Goal: Navigation & Orientation: Find specific page/section

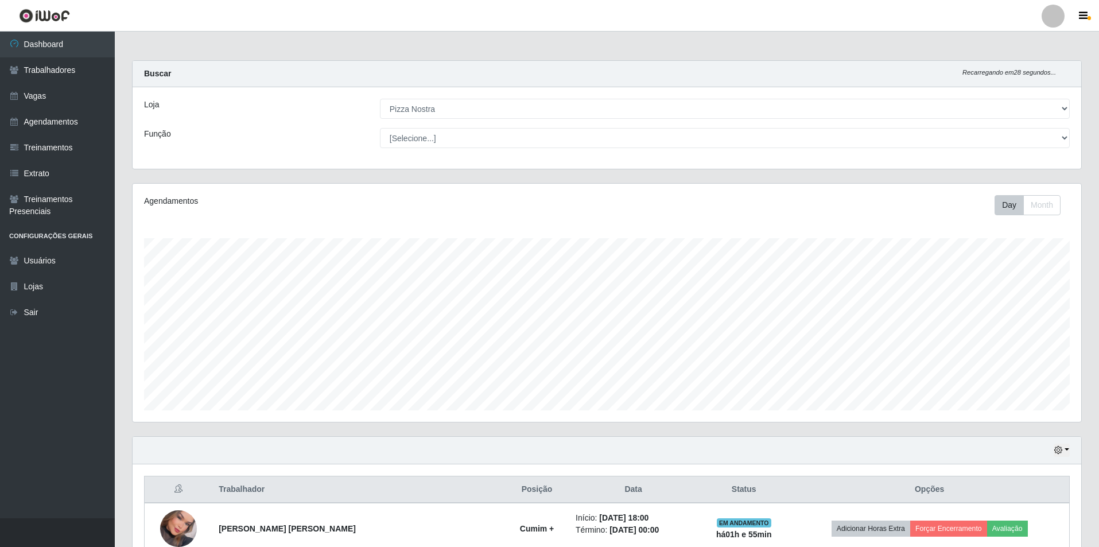
select select "337"
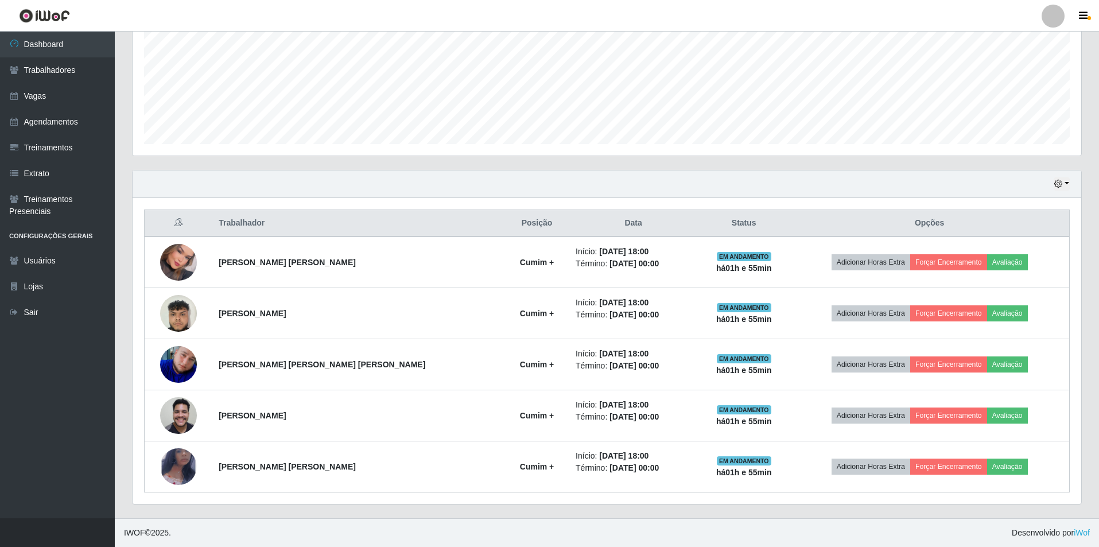
scroll to position [238, 948]
click at [68, 103] on link "Vagas" at bounding box center [57, 96] width 115 height 26
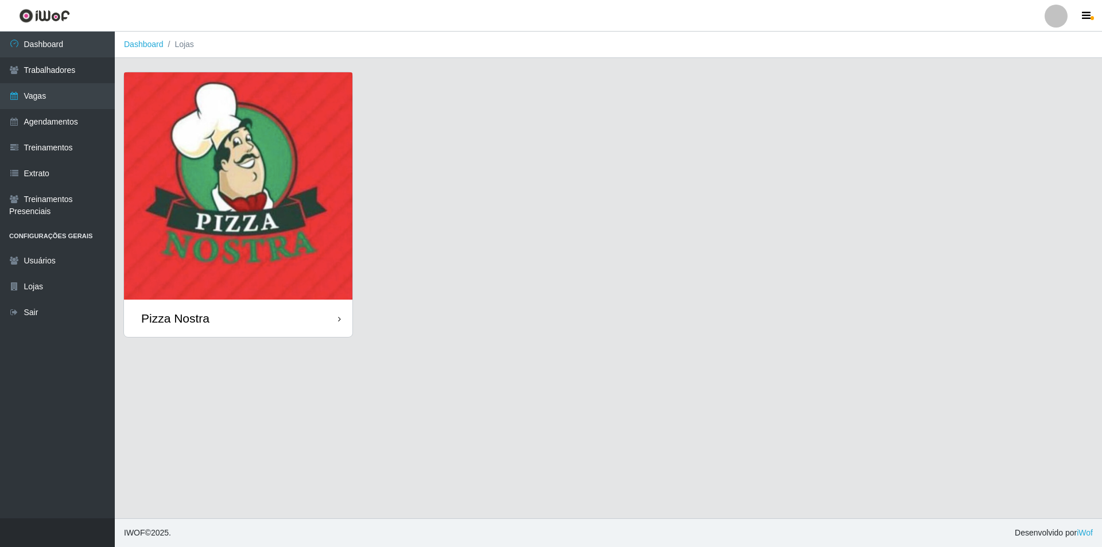
click at [317, 126] on img at bounding box center [238, 185] width 228 height 227
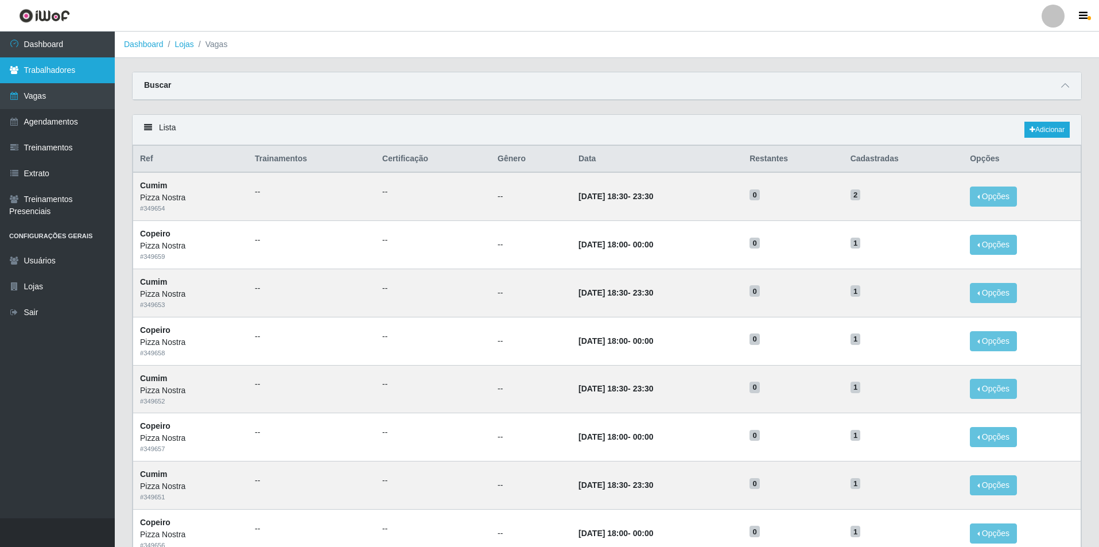
click at [88, 59] on link "Trabalhadores" at bounding box center [57, 70] width 115 height 26
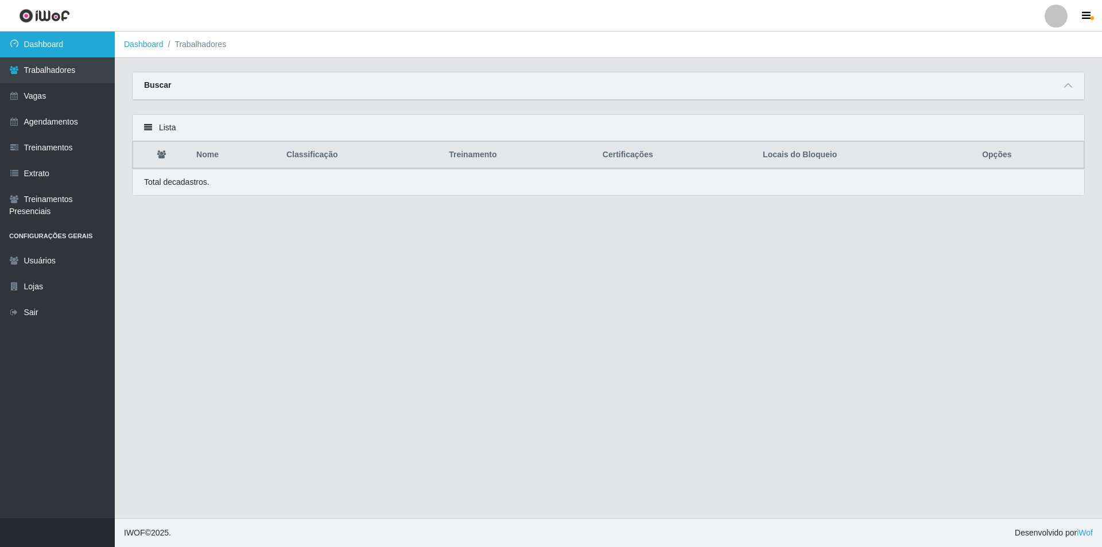
click at [84, 44] on link "Dashboard" at bounding box center [57, 45] width 115 height 26
